Goal: Transaction & Acquisition: Purchase product/service

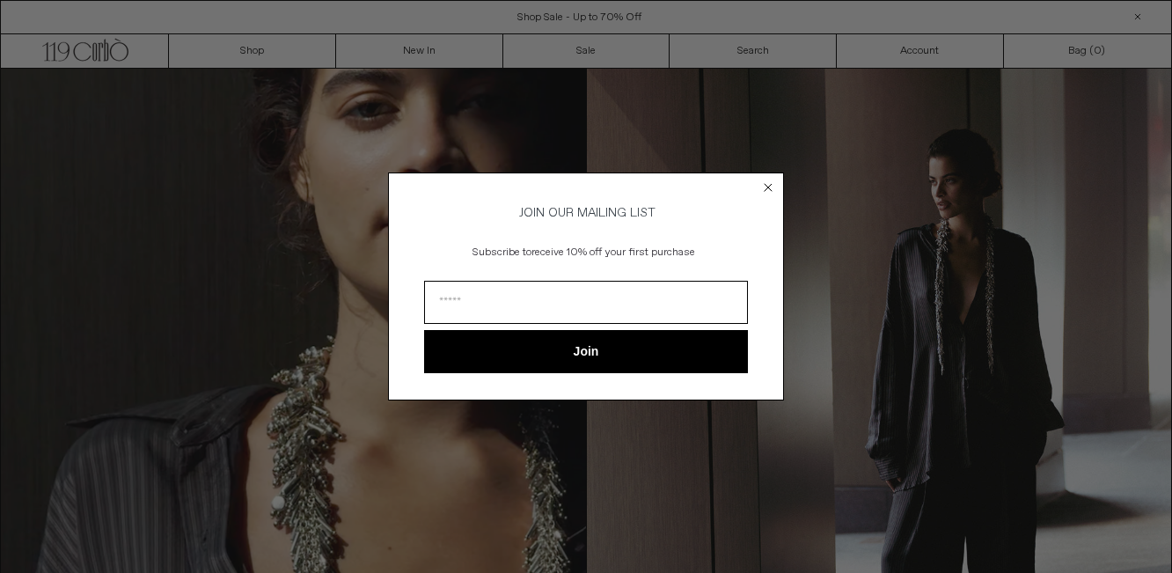
click at [769, 180] on circle "Close dialog" at bounding box center [768, 187] width 17 height 17
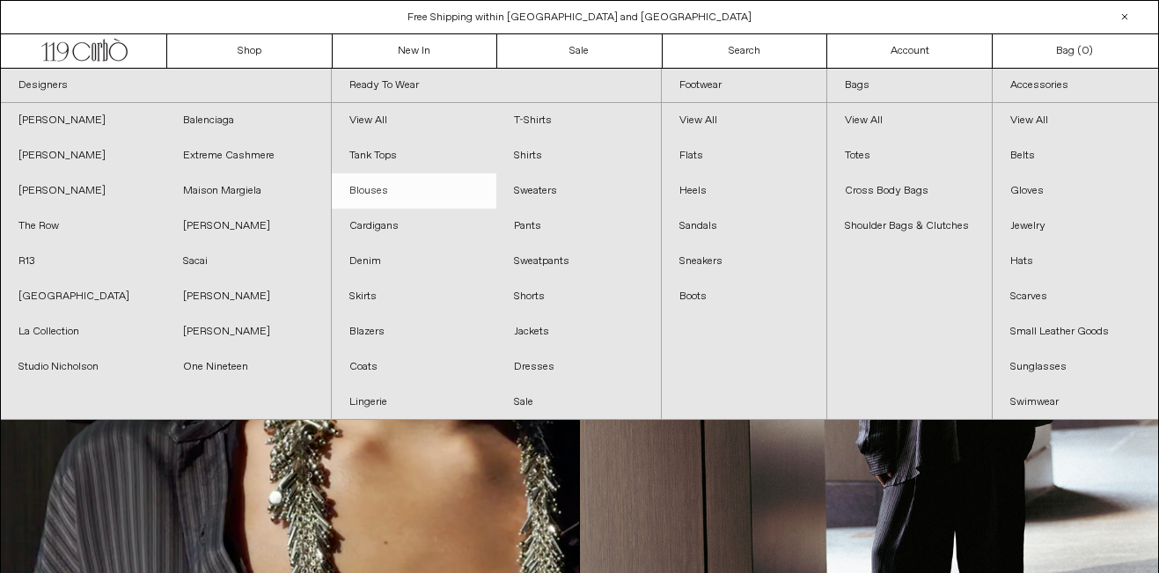
click at [393, 176] on link "Blouses" at bounding box center [414, 190] width 165 height 35
